Goal: Obtain resource: Obtain resource

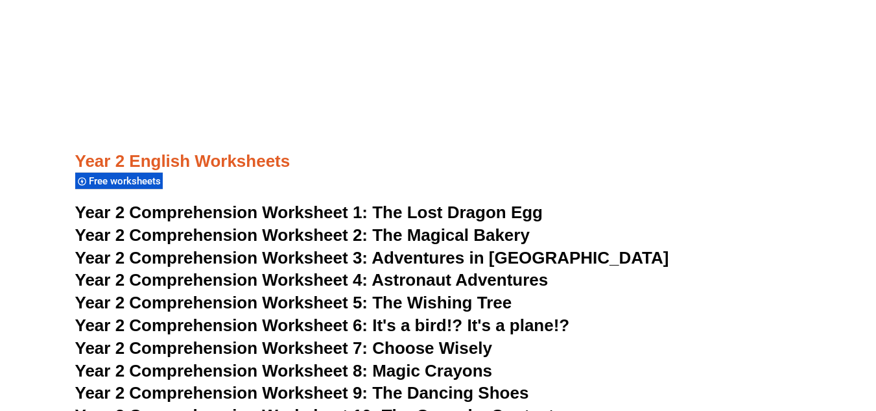
scroll to position [3142, 0]
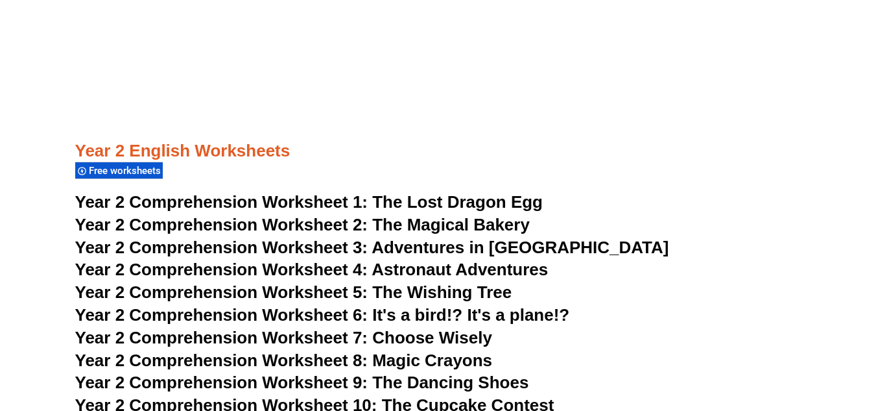
click at [354, 197] on span "Year 2 Comprehension Worksheet 1:" at bounding box center [221, 201] width 293 height 19
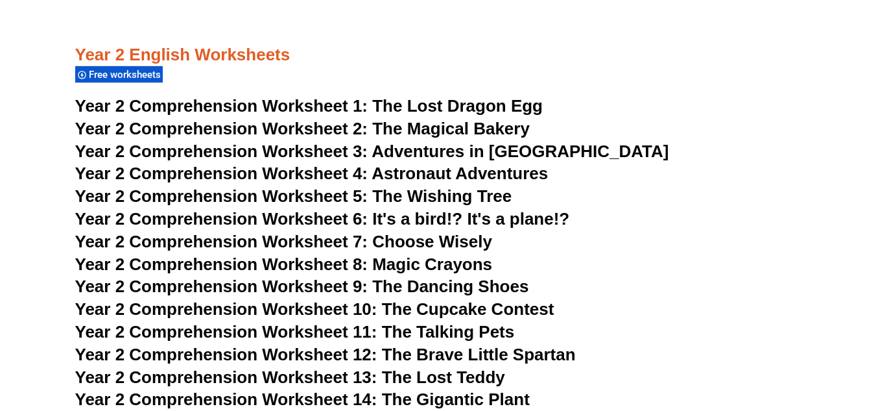
scroll to position [3028, 0]
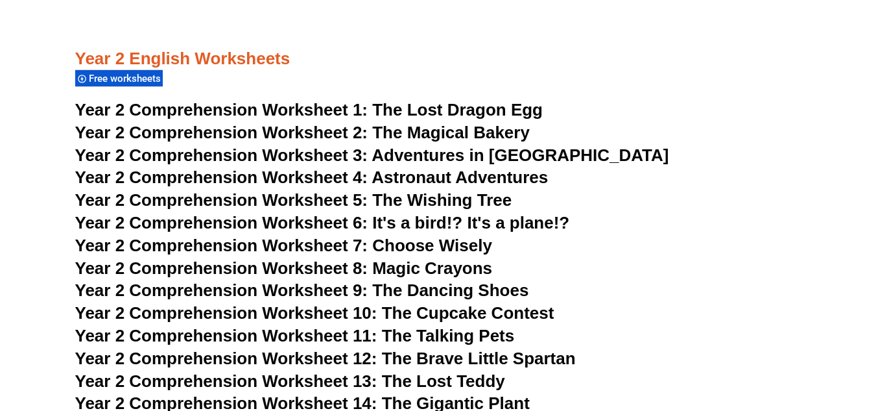
click at [302, 129] on span "Year 2 Comprehension Worksheet 2:" at bounding box center [221, 132] width 293 height 19
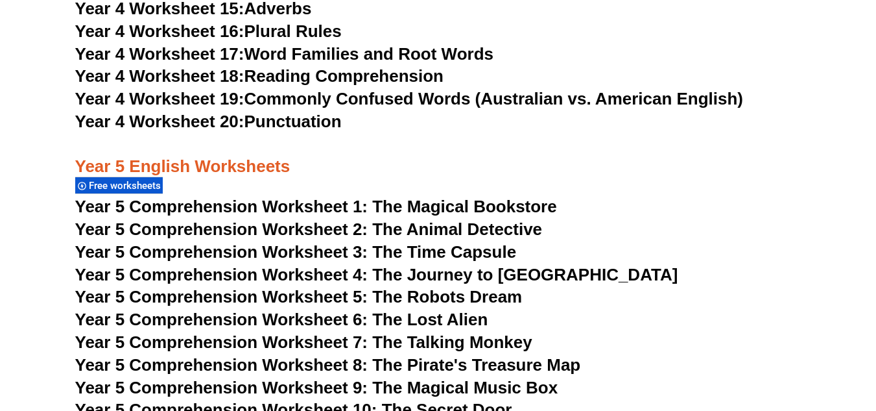
scroll to position [3032, 0]
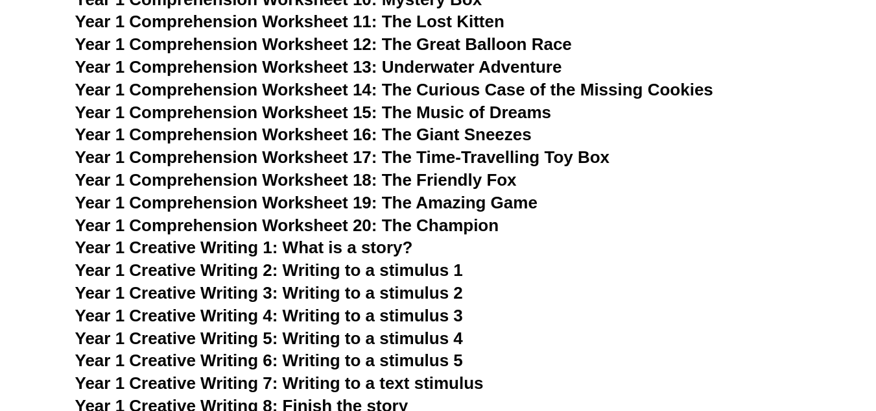
scroll to position [1875, 0]
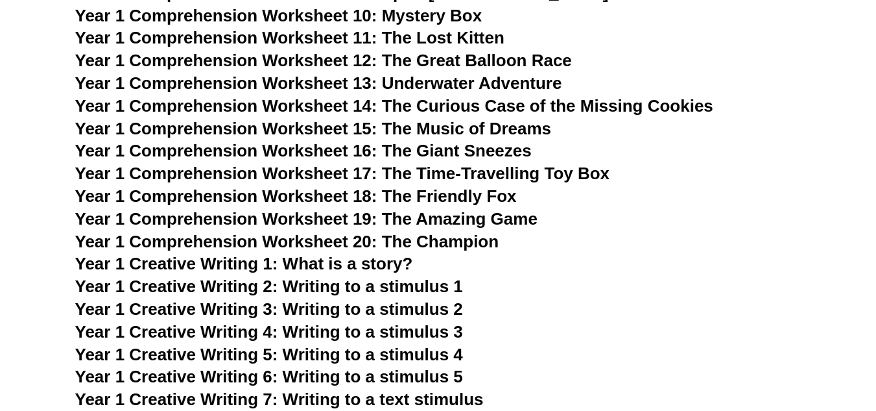
click at [0, 136] on section "Kinder English Worksheets Free worksheets Kinder Worksheet 1: Identifying Upper…" at bounding box center [438, 378] width 876 height 3565
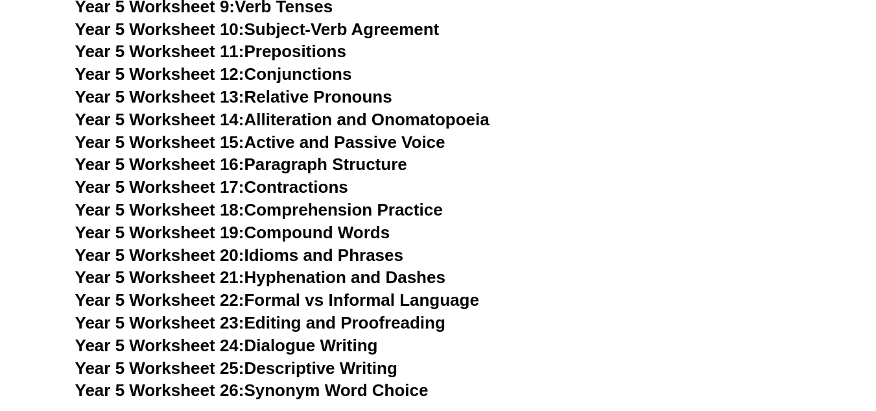
scroll to position [6746, 0]
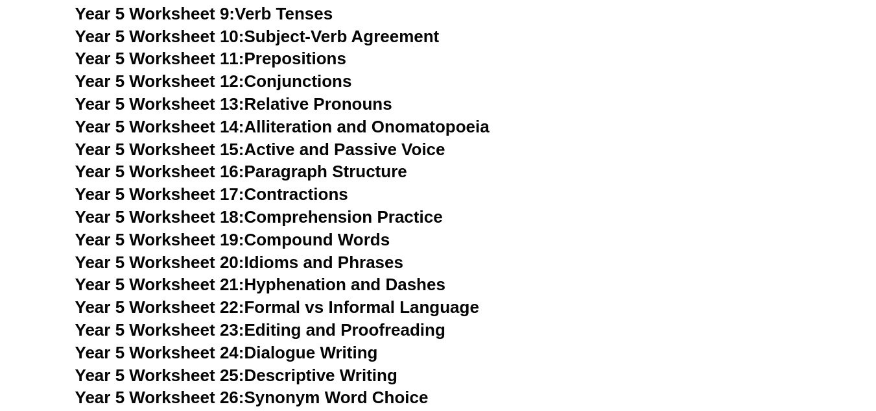
click at [607, 195] on h3 "Year 5 Worksheet 17: Contractions" at bounding box center [438, 195] width 727 height 22
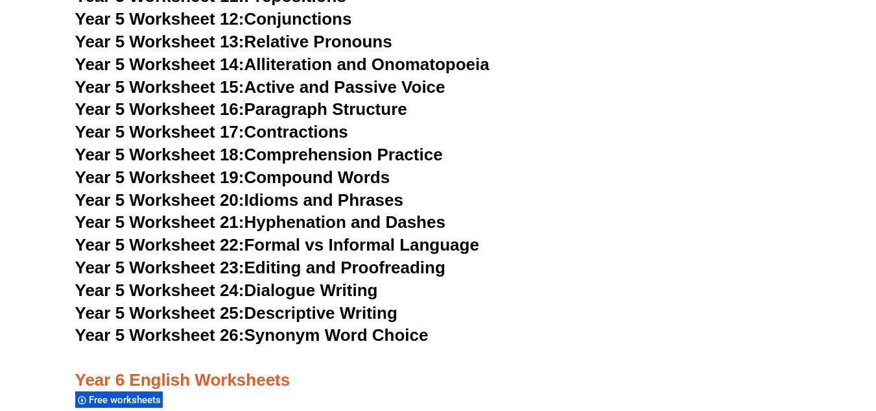
scroll to position [6809, 0]
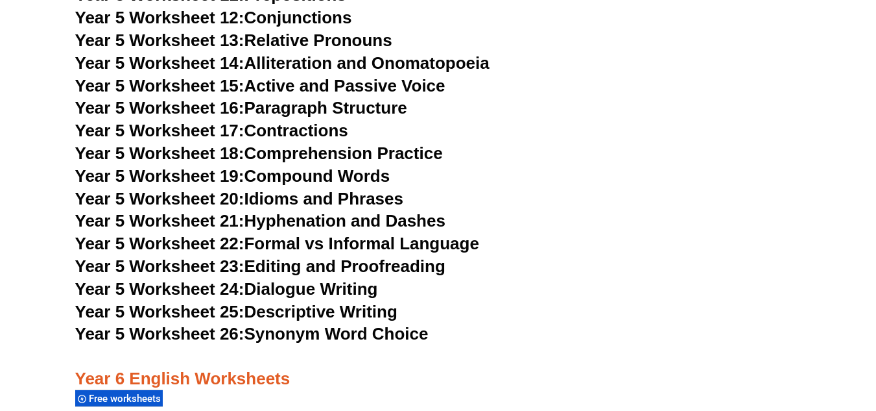
click at [550, 179] on h3 "Year 5 Worksheet 19: Compound Words" at bounding box center [438, 176] width 727 height 22
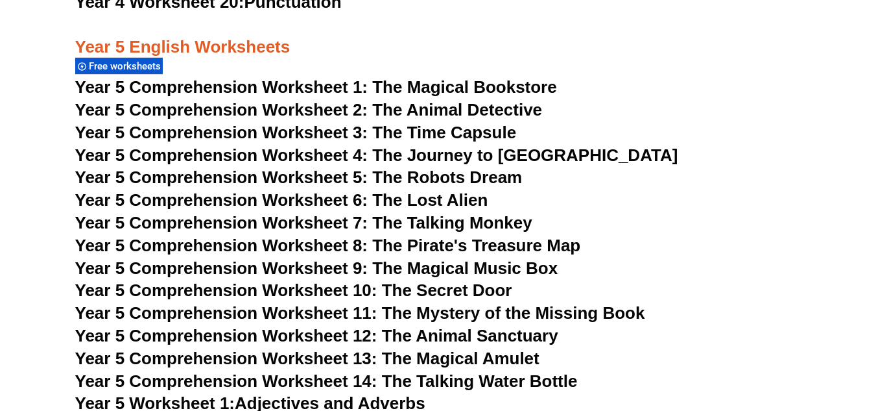
scroll to position [6173, 0]
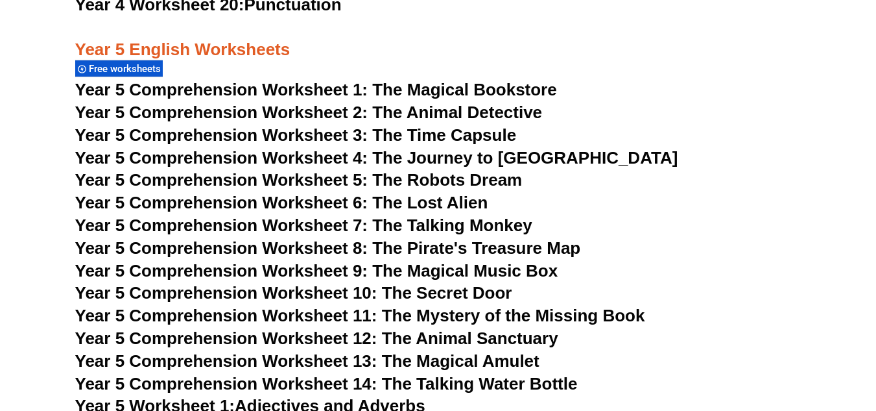
click at [467, 355] on span "Year 5 Comprehension Worksheet 13: The Magical Amulet" at bounding box center [307, 360] width 464 height 19
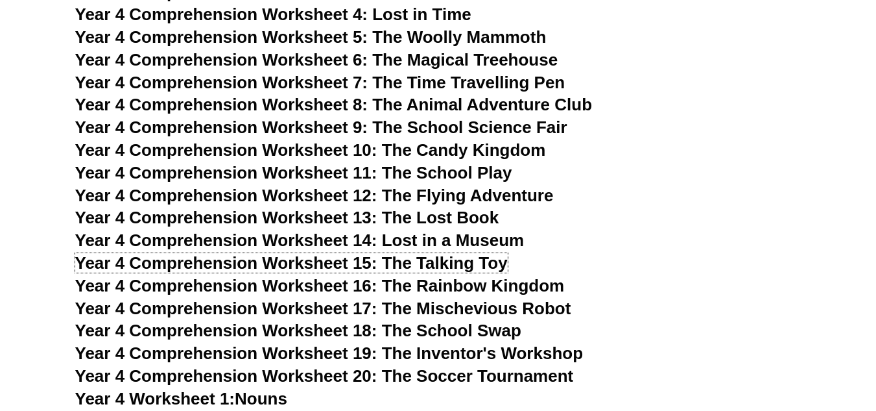
scroll to position [5346, 0]
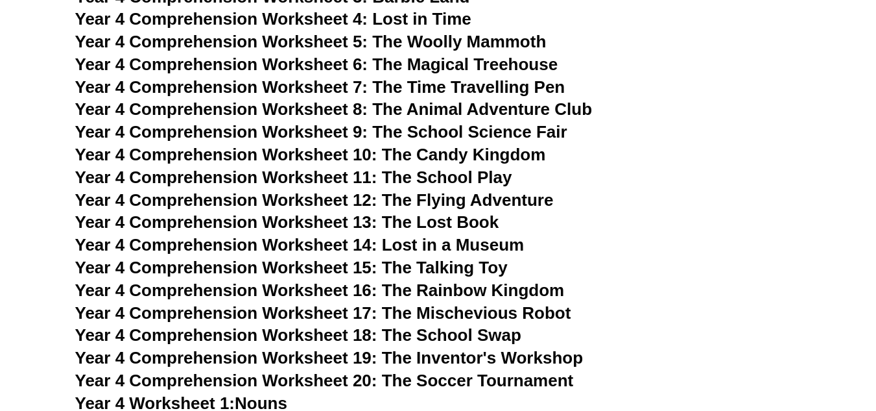
click at [417, 311] on span "Year 4 Comprehension Worksheet 17: The Mischevious Robot" at bounding box center [323, 312] width 496 height 19
